Goal: Task Accomplishment & Management: Complete application form

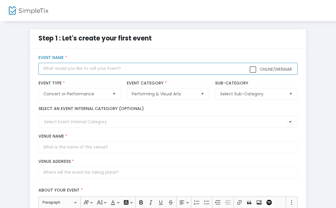
click at [55, 70] on input "text" at bounding box center [167, 69] width 259 height 12
type input "L"
type input "K"
type input "Legally Blonde Jr."
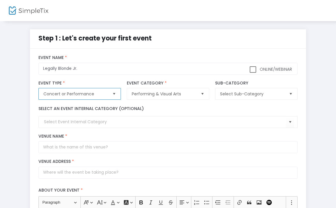
click at [55, 92] on span "Concert or Performance" at bounding box center [75, 94] width 64 height 6
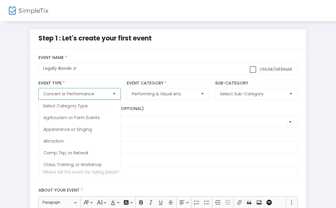
scroll to position [12, 0]
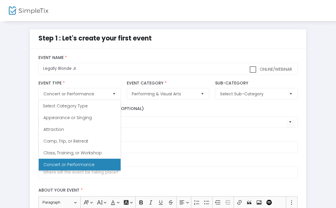
click at [148, 105] on div "Select an event internal category (optional)" at bounding box center [167, 116] width 265 height 22
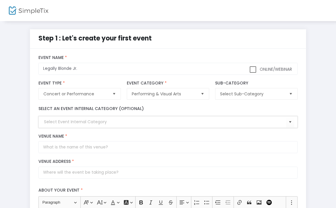
click at [91, 121] on input at bounding box center [165, 122] width 242 height 6
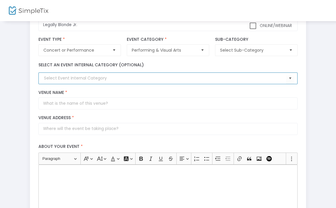
scroll to position [57, 0]
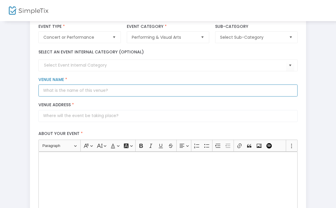
click at [122, 92] on input "Venue Name *" at bounding box center [167, 90] width 259 height 12
type input "[PERSON_NAME][GEOGRAPHIC_DATA]"
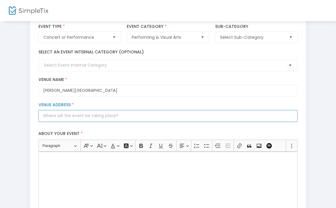
click at [70, 119] on input "Venue Address *" at bounding box center [167, 116] width 259 height 12
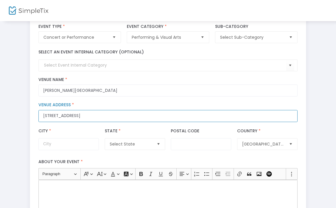
type input "[STREET_ADDRESS]"
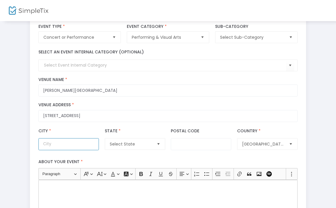
click at [47, 142] on input "City *" at bounding box center [68, 144] width 60 height 12
type input "[GEOGRAPHIC_DATA]"
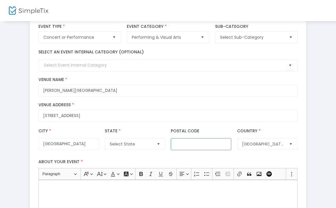
type input "60645"
click at [137, 142] on span "Select State" at bounding box center [131, 144] width 42 height 6
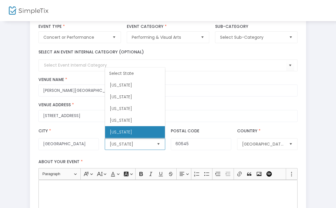
scroll to position [105, 0]
click at [114, 130] on span "[US_STATE]" at bounding box center [121, 132] width 22 height 6
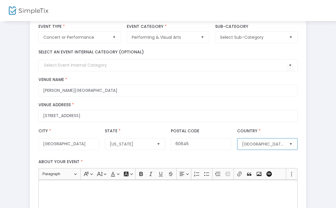
click at [269, 139] on span "[GEOGRAPHIC_DATA]" at bounding box center [262, 143] width 47 height 11
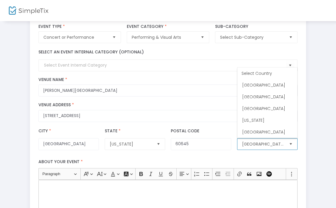
scroll to position [2790, 0]
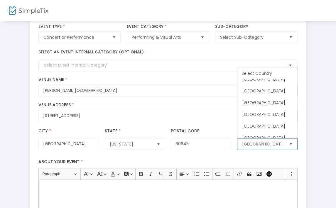
click at [272, 144] on li "[GEOGRAPHIC_DATA]" at bounding box center [267, 150] width 60 height 12
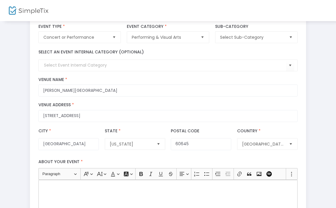
click at [286, 129] on div "Country * [GEOGRAPHIC_DATA] Country Name is required" at bounding box center [267, 139] width 66 height 22
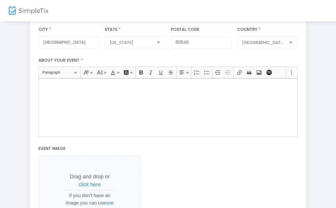
scroll to position [162, 0]
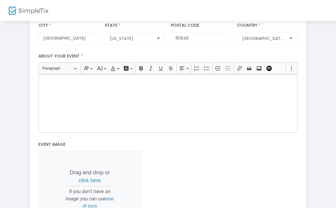
click at [76, 86] on div "Rich Text Editor, main" at bounding box center [167, 103] width 259 height 59
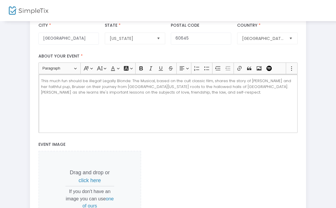
click at [129, 81] on span "This much fun should be illegal! Legally Blonde: The Musical, based on the cult…" at bounding box center [166, 86] width 250 height 17
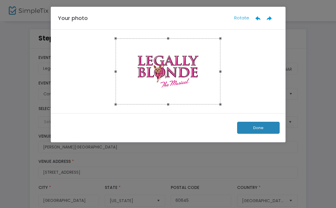
scroll to position [0, 0]
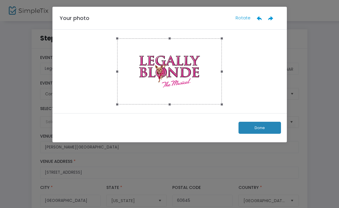
click at [252, 128] on button "Done" at bounding box center [260, 128] width 42 height 12
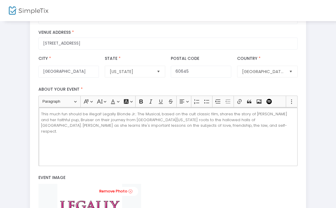
scroll to position [131, 0]
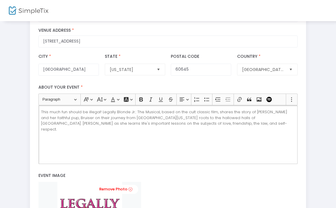
click at [222, 132] on div "This much fun should be illegal! Legally Blonde Jr.: The Musical, based on the …" at bounding box center [167, 134] width 259 height 59
click at [139, 96] on icon "Editor toolbar" at bounding box center [141, 99] width 6 height 6
click at [159, 99] on icon "Editor toolbar" at bounding box center [161, 99] width 6 height 6
click at [207, 101] on icon "Editor toolbar" at bounding box center [206, 100] width 5 height 4
click at [112, 99] on icon "Editor toolbar" at bounding box center [113, 99] width 4 height 4
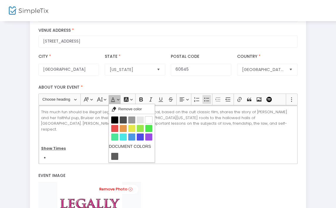
click at [110, 98] on icon "Editor toolbar" at bounding box center [113, 99] width 6 height 6
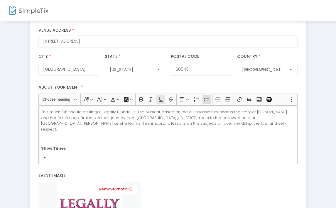
click at [159, 101] on icon "Editor toolbar" at bounding box center [161, 99] width 6 height 6
click at [159, 102] on button "Underline (⌘U) Underline" at bounding box center [160, 99] width 9 height 9
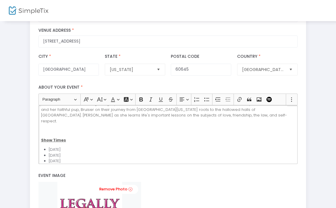
scroll to position [22, 0]
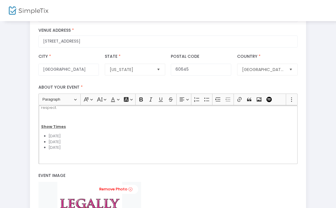
click at [89, 133] on li "[DATE]" at bounding box center [172, 136] width 246 height 6
drag, startPoint x: 76, startPoint y: 130, endPoint x: 98, endPoint y: 130, distance: 21.1
click at [98, 133] on li "[DATE] 6pm" at bounding box center [172, 136] width 246 height 6
copy li "at 6pm"
click at [86, 139] on li "[DATE]" at bounding box center [172, 142] width 246 height 6
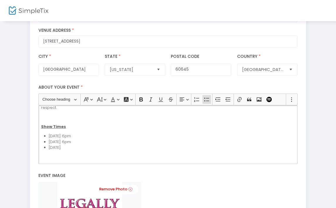
click at [82, 144] on li "[DATE]" at bounding box center [172, 147] width 246 height 6
click at [84, 144] on li "[DATE] 6pm" at bounding box center [172, 147] width 246 height 6
click at [127, 144] on li "[DATE] 3pm" at bounding box center [172, 147] width 246 height 6
click at [141, 99] on icon "Editor toolbar" at bounding box center [141, 99] width 4 height 4
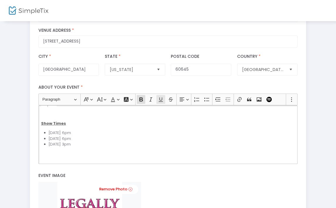
click at [158, 102] on icon "Editor toolbar" at bounding box center [161, 99] width 6 height 6
click at [205, 101] on icon "Editor toolbar" at bounding box center [207, 99] width 6 height 6
click at [141, 100] on icon "Editor toolbar" at bounding box center [141, 99] width 6 height 6
click at [159, 103] on button "Underline (⌘U) Underline" at bounding box center [160, 99] width 9 height 9
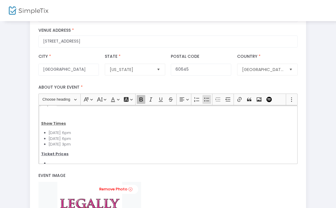
click at [138, 103] on button "Bold (⌘B) Bold" at bounding box center [141, 99] width 9 height 9
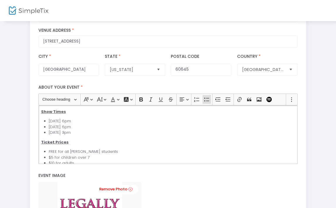
scroll to position [55, 0]
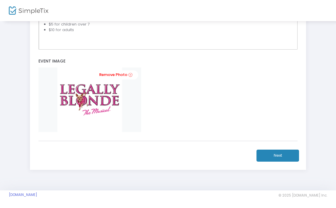
click at [282, 157] on button "Next" at bounding box center [277, 155] width 42 height 12
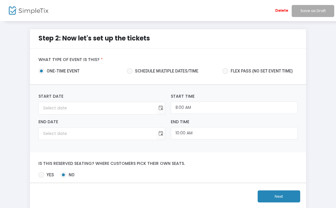
click at [132, 70] on span "Schedule multiple dates/time" at bounding box center [165, 71] width 66 height 6
click at [130, 74] on input "Schedule multiple dates/time" at bounding box center [129, 74] width 0 height 0
radio input "true"
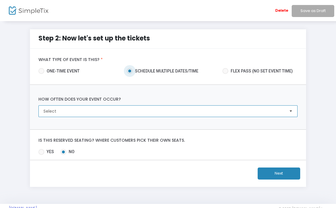
click at [119, 112] on span "Select" at bounding box center [163, 111] width 241 height 6
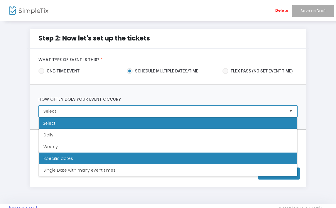
click at [73, 158] on li "Specific dates" at bounding box center [168, 158] width 258 height 12
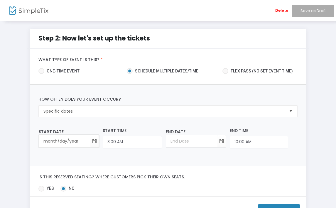
click at [64, 142] on input "month/day/year" at bounding box center [64, 141] width 51 height 12
type input "[DATE]"
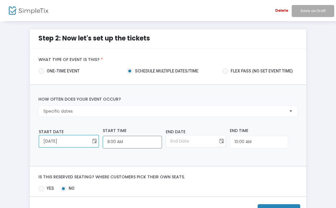
click at [127, 143] on input "8:00 AM" at bounding box center [132, 142] width 59 height 13
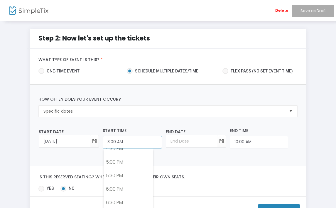
scroll to position [454, 0]
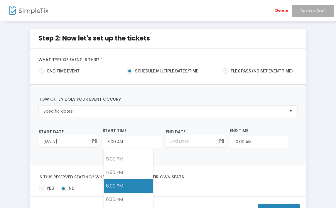
click at [114, 182] on link "6:00 PM" at bounding box center [128, 185] width 49 height 13
type input "6:00 PM"
type input "[DATE]"
type input "8:00 PM"
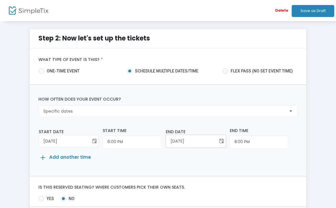
click at [195, 141] on input "[DATE]" at bounding box center [191, 141] width 51 height 12
click at [168, 140] on input "[DATE]" at bounding box center [191, 141] width 51 height 12
type input "[DATE]"
click at [245, 143] on input "8:00 PM" at bounding box center [258, 142] width 58 height 13
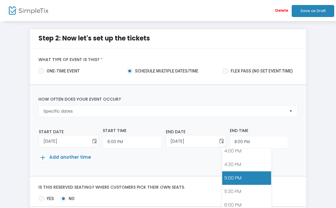
click at [244, 179] on link "5:00 PM" at bounding box center [246, 177] width 49 height 13
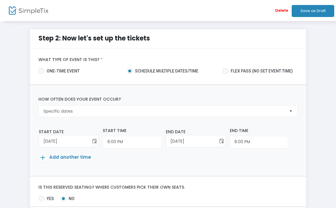
click at [291, 145] on td at bounding box center [294, 142] width 6 height 21
click at [292, 153] on p "Add another time" at bounding box center [166, 158] width 255 height 10
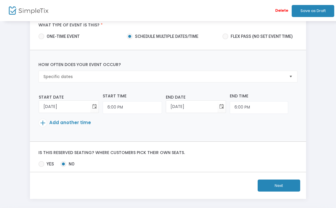
scroll to position [35, 0]
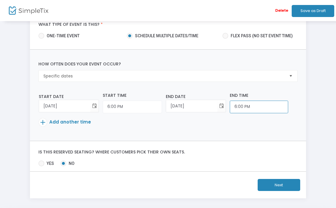
click at [234, 107] on input "6:00 PM" at bounding box center [258, 107] width 58 height 13
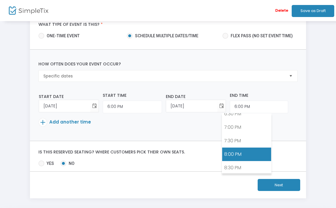
click at [244, 159] on link "8:00 PM" at bounding box center [246, 153] width 49 height 13
type input "8:00 PM"
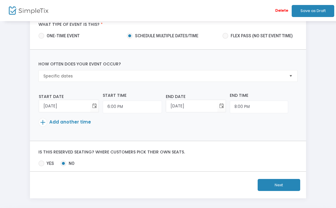
click at [64, 122] on span "Add another time" at bounding box center [70, 122] width 42 height 6
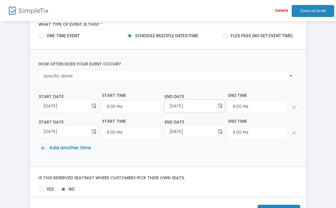
click at [168, 106] on input "[DATE]" at bounding box center [190, 106] width 51 height 12
type input "[DATE]"
click at [170, 130] on input "[DATE]" at bounding box center [190, 131] width 51 height 12
click at [170, 131] on input "[DATE]" at bounding box center [190, 131] width 51 height 12
click at [171, 132] on input "[DATE]" at bounding box center [190, 131] width 51 height 12
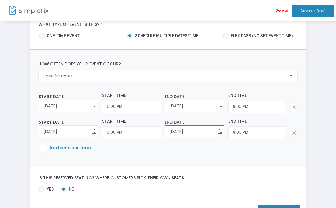
type input "[DATE]"
click at [173, 140] on table "Start Date [DATE] Required. Start Time 6:00 PM End Date [DATE] Required. End Ti…" at bounding box center [167, 125] width 259 height 66
click at [56, 150] on span "Add another time" at bounding box center [70, 147] width 42 height 6
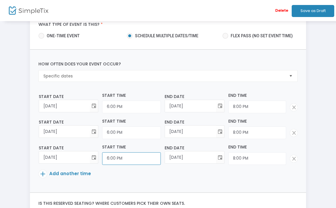
click at [113, 159] on input "6:00 PM" at bounding box center [131, 158] width 59 height 13
click at [111, 159] on input "6:00 PM" at bounding box center [131, 158] width 59 height 13
type input "3:00 PM"
type input "5:00 PM"
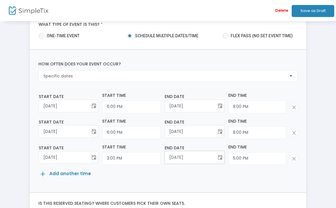
click at [184, 158] on input "[DATE]" at bounding box center [190, 157] width 51 height 12
click at [242, 159] on input "5:00 PM" at bounding box center [257, 158] width 58 height 13
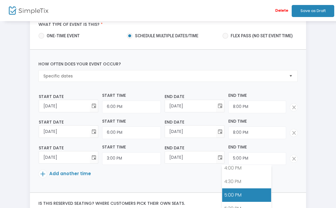
click at [233, 195] on link "5:00 PM" at bounding box center [246, 194] width 49 height 13
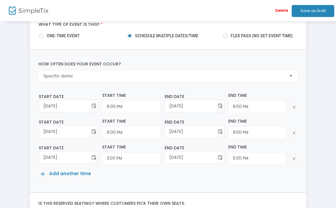
click at [270, 179] on p "Add another time" at bounding box center [166, 175] width 255 height 10
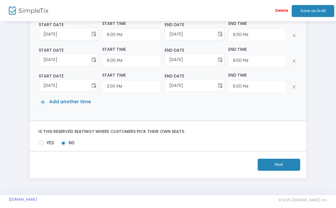
scroll to position [112, 0]
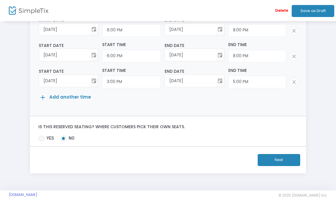
click at [41, 137] on span at bounding box center [41, 138] width 6 height 6
click at [41, 141] on input "Yes" at bounding box center [41, 141] width 0 height 0
radio input "true"
click at [269, 160] on button "Next" at bounding box center [278, 160] width 42 height 12
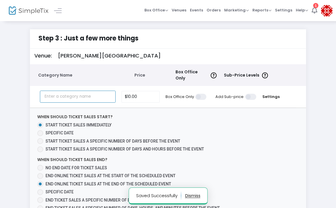
click at [82, 94] on input "text" at bounding box center [78, 97] width 76 height 12
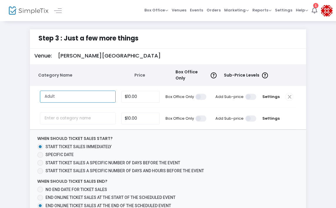
type input "Adult"
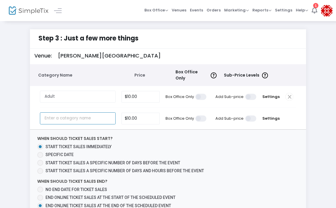
click at [85, 113] on input "text" at bounding box center [78, 118] width 76 height 12
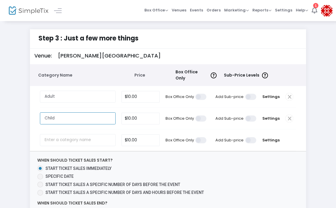
type input "Child"
click at [129, 116] on input "10" at bounding box center [141, 118] width 38 height 11
type input "$7.00"
click at [192, 158] on div "When should ticket sales start? Start ticket sales immediately Specific Date St…" at bounding box center [123, 176] width 177 height 38
click at [132, 138] on input "10" at bounding box center [141, 139] width 38 height 11
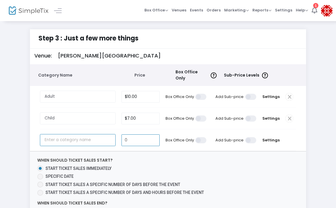
type input "$0.00"
click at [75, 139] on input "text" at bounding box center [78, 140] width 76 height 12
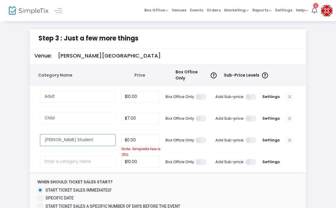
type input "[PERSON_NAME] Student"
click at [289, 136] on span at bounding box center [289, 140] width 8 height 8
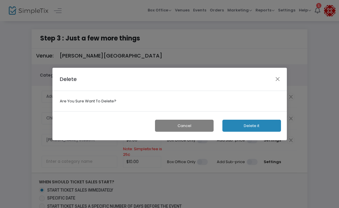
click at [231, 125] on button "Delete it" at bounding box center [251, 126] width 59 height 12
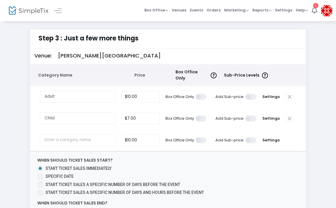
click at [290, 172] on span "When should ticket sales start? Start ticket sales immediately Specific Date St…" at bounding box center [168, 204] width 276 height 106
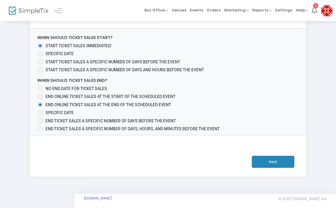
scroll to position [123, 0]
click at [278, 157] on button "Next" at bounding box center [272, 161] width 42 height 12
type input "Child"
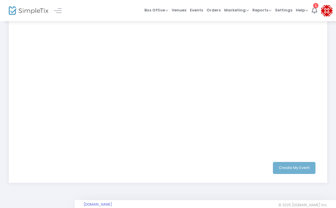
scroll to position [174, 0]
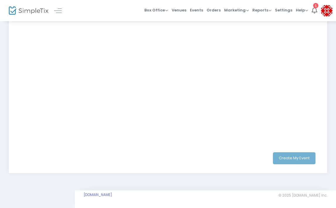
click at [289, 158] on div "Create My Event" at bounding box center [167, 158] width 297 height 12
click at [208, 168] on div "Create My Event" at bounding box center [168, 158] width 324 height 30
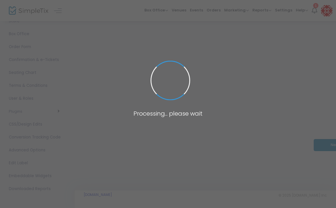
scroll to position [37, 0]
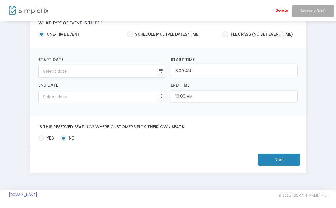
click at [330, 104] on div "Step 2: Now let's set up the tickets What type of event is this? * one-time eve…" at bounding box center [168, 87] width 336 height 206
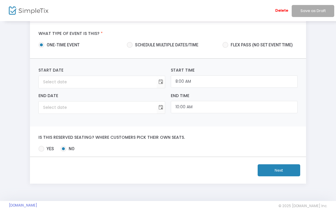
scroll to position [25, 0]
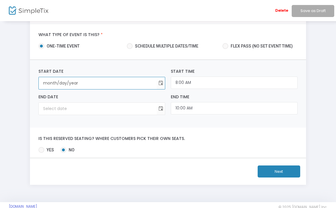
click at [57, 80] on input "month/day/year" at bounding box center [98, 83] width 118 height 12
type input "12/11/2"
type input "12:00 AM"
type input "12/11/2"
type input "[DATE]"
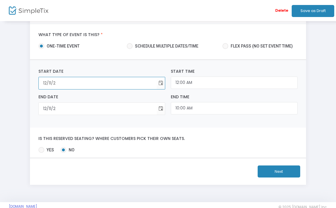
type input "[DATE]"
type input "12/11/202"
type input "[DATE]"
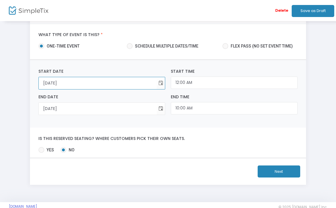
type input "[DATE]"
click at [132, 48] on span at bounding box center [130, 46] width 6 height 6
click at [130, 49] on input "Schedule multiple dates/time" at bounding box center [129, 49] width 0 height 0
radio input "true"
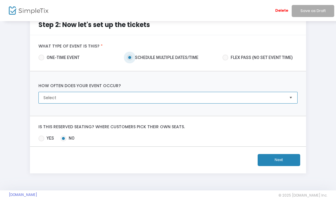
click at [144, 97] on span "Select" at bounding box center [163, 98] width 241 height 6
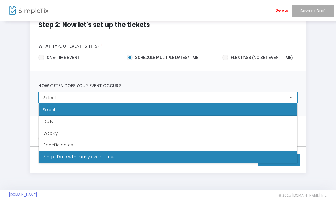
click at [88, 154] on span "Single Date with many event times" at bounding box center [79, 157] width 72 height 6
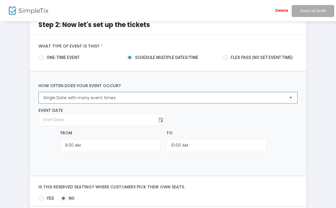
click at [101, 101] on span "Single Date with many event times" at bounding box center [163, 98] width 241 height 6
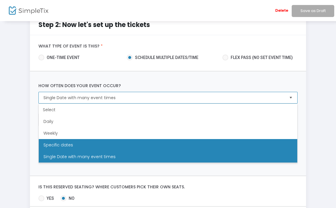
click at [67, 146] on span "Specific dates" at bounding box center [58, 145] width 30 height 6
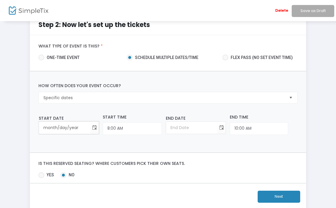
click at [63, 124] on input "month/day/year" at bounding box center [64, 128] width 51 height 12
type input "[DATE]"
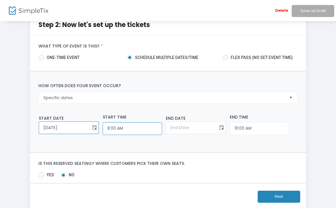
click at [109, 125] on input "8:00 AM" at bounding box center [132, 128] width 59 height 13
click at [125, 128] on input "6:00 AM" at bounding box center [132, 128] width 59 height 13
type input "6:00 PM"
type input "[DATE]"
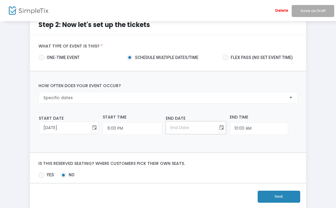
type input "8:00 PM"
click at [168, 129] on input "[DATE]" at bounding box center [191, 128] width 51 height 12
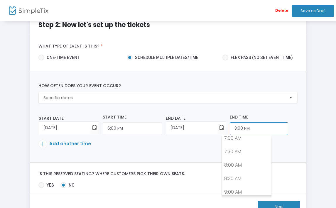
scroll to position [516, 0]
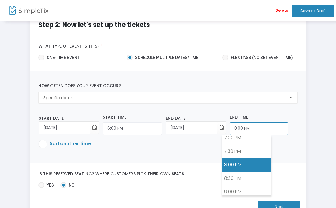
click at [240, 130] on input "8:00 PM" at bounding box center [258, 128] width 58 height 13
click at [136, 159] on div "How often does your event occur? Specific dates Please select event occurrence.…" at bounding box center [168, 116] width 276 height 91
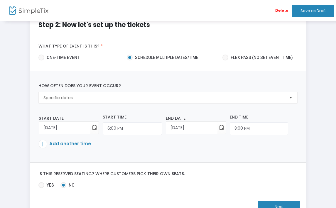
click at [43, 144] on span at bounding box center [43, 144] width 8 height 8
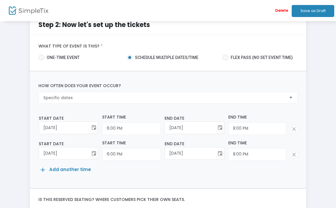
click at [42, 170] on span at bounding box center [43, 170] width 8 height 8
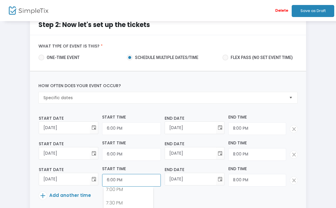
click at [110, 179] on input "6:00 PM" at bounding box center [131, 180] width 59 height 13
type input "3:00 PM"
type input "5:00 PM"
click at [236, 196] on p "Add another time" at bounding box center [166, 196] width 255 height 10
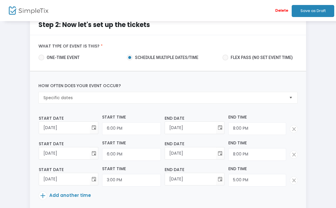
click at [300, 151] on div "How often does your event occur? Specific dates Please select event occurrence.…" at bounding box center [168, 142] width 276 height 143
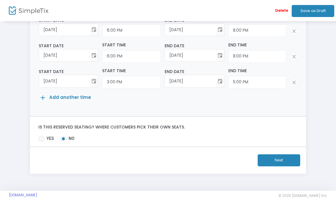
scroll to position [112, 0]
click at [272, 160] on button "Next" at bounding box center [278, 160] width 42 height 12
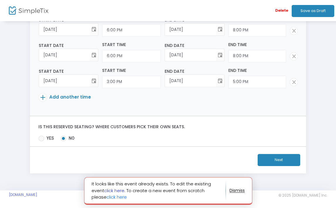
click at [117, 190] on link "click here" at bounding box center [114, 190] width 20 height 6
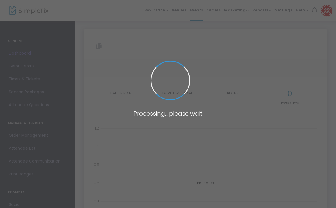
type input "https://www.simpletix.com/e/legally-blonde-jr-tickets-241297"
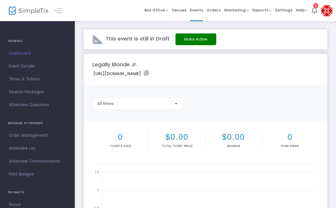
click at [198, 39] on button "Make Active" at bounding box center [195, 39] width 41 height 12
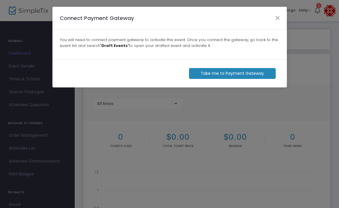
drag, startPoint x: 134, startPoint y: 42, endPoint x: 180, endPoint y: 49, distance: 45.8
click at [180, 49] on div "You will need to connect payment gateway to activate this event. Once you conne…" at bounding box center [170, 45] width 240 height 30
click at [213, 74] on m-button "Take me to Payment Gateway" at bounding box center [232, 73] width 87 height 11
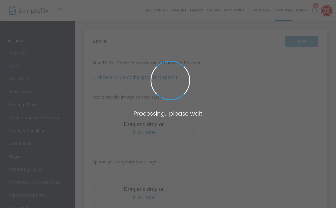
type input "https://KilmerElementarySchool"
radio input "true"
radio input "false"
radio input "true"
type input "Kilmer Elementary School"
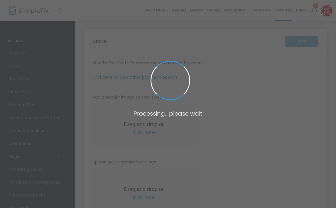
type input "3145407706"
type input "(UTC-06:00) Central Time (US & Canada)"
